Goal: Navigation & Orientation: Go to known website

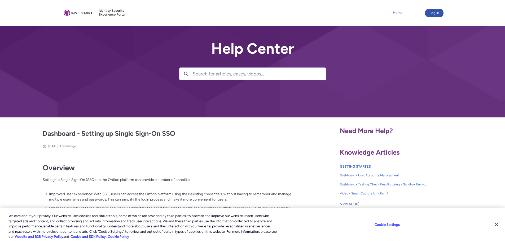
click at [399, 12] on link "Home" at bounding box center [398, 13] width 12 height 8
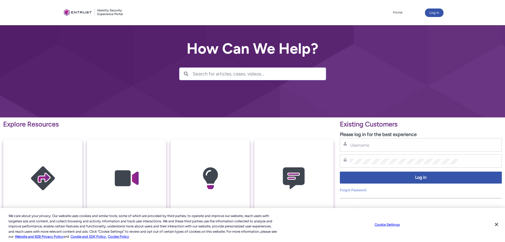
click at [66, 12] on div at bounding box center [94, 13] width 64 height 20
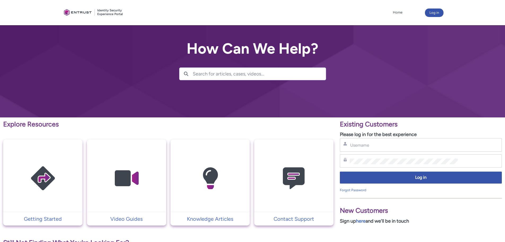
click at [69, 11] on div at bounding box center [94, 13] width 64 height 20
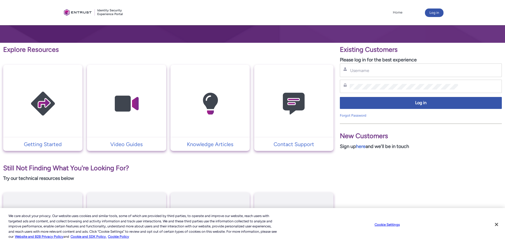
scroll to position [80, 0]
